Goal: Task Accomplishment & Management: Manage account settings

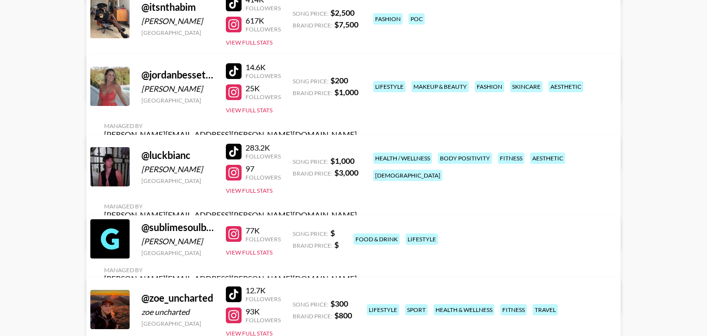
scroll to position [557, 0]
click at [357, 291] on link "View/Edit Details" at bounding box center [230, 296] width 253 height 10
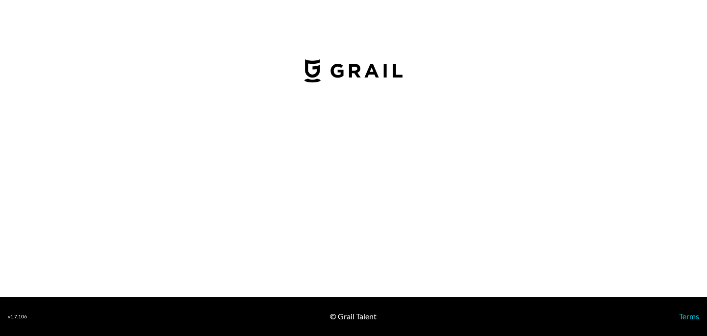
select select "USD"
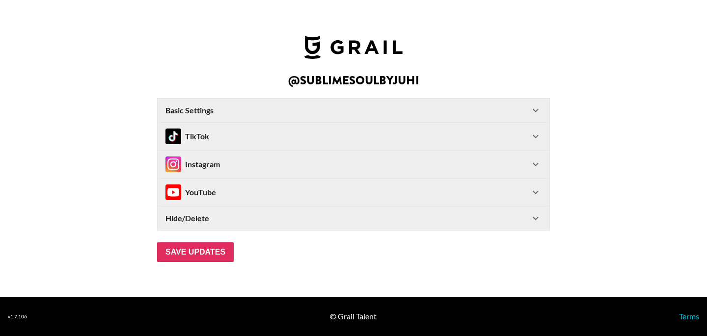
click at [331, 166] on div "Instagram" at bounding box center [347, 165] width 364 height 16
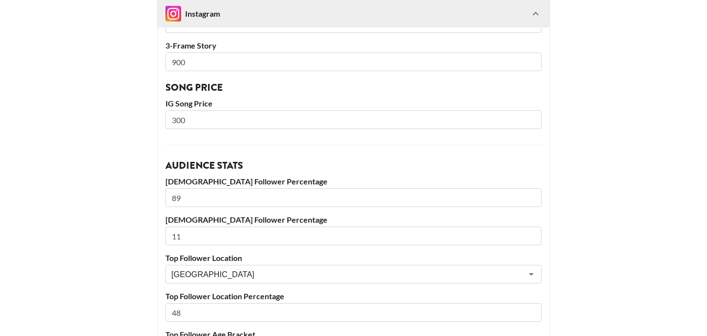
scroll to position [347, 0]
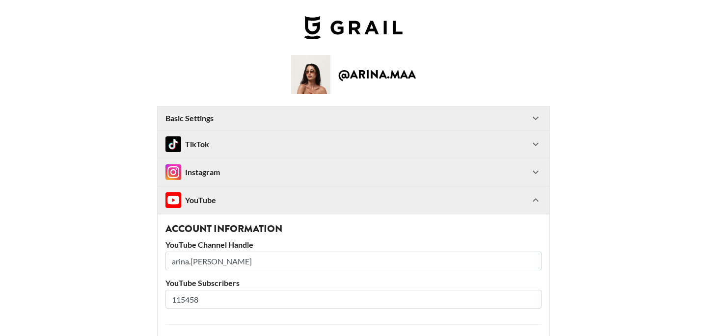
select select "USD"
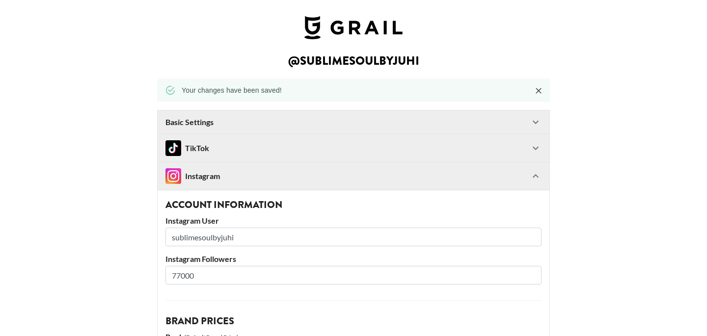
select select "USD"
